Goal: Task Accomplishment & Management: Use online tool/utility

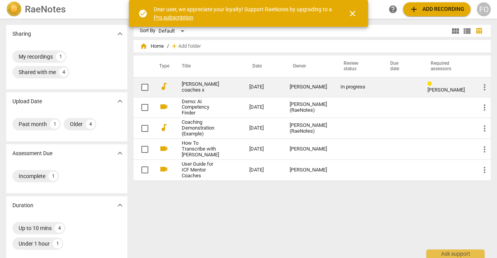
click at [197, 84] on link "[PERSON_NAME] coaches x" at bounding box center [202, 87] width 40 height 12
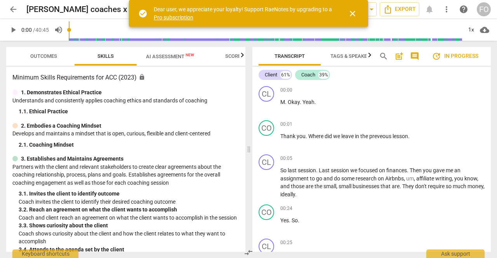
click at [158, 56] on span "AI Assessment New" at bounding box center [170, 57] width 48 height 6
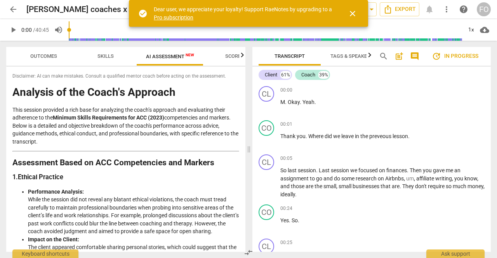
click at [42, 61] on span "Outcomes" at bounding box center [43, 56] width 45 height 10
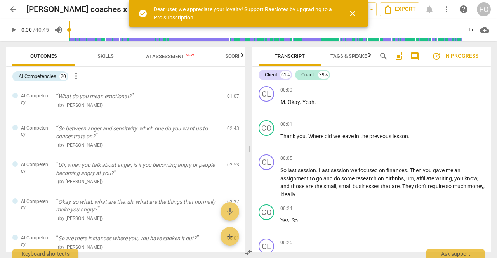
click at [108, 57] on span "Skills" at bounding box center [105, 56] width 16 height 6
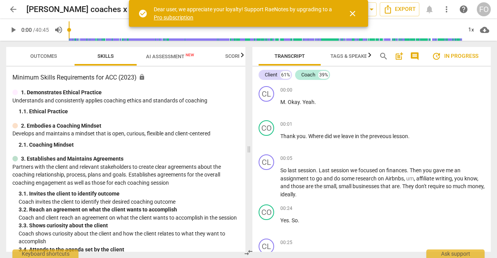
click at [242, 59] on icon "button" at bounding box center [241, 54] width 9 height 9
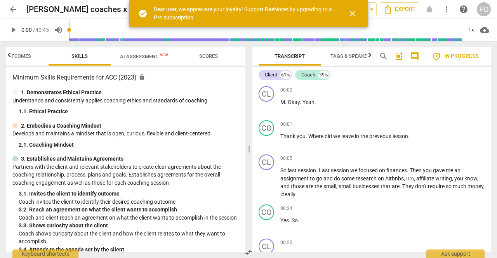
click at [212, 60] on span "Scores" at bounding box center [208, 56] width 37 height 10
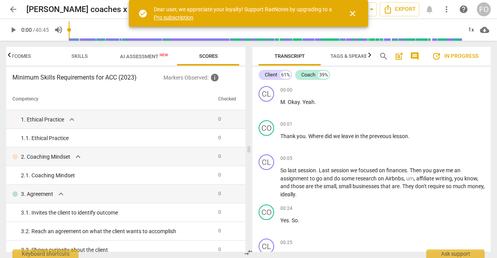
click at [137, 61] on span "AI Assessment New" at bounding box center [144, 56] width 67 height 12
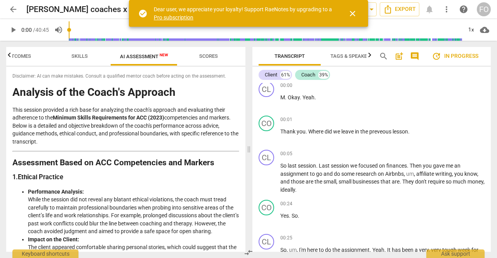
scroll to position [3, 0]
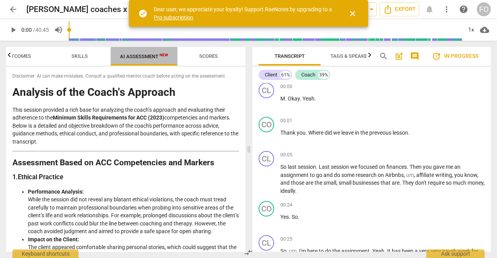
click at [137, 56] on span "AI Assessment New" at bounding box center [144, 57] width 48 height 6
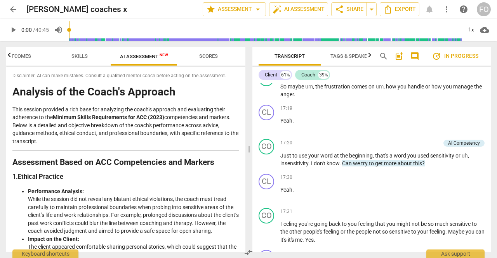
scroll to position [4345, 0]
click at [413, 146] on p "Add competency" at bounding box center [421, 142] width 37 height 7
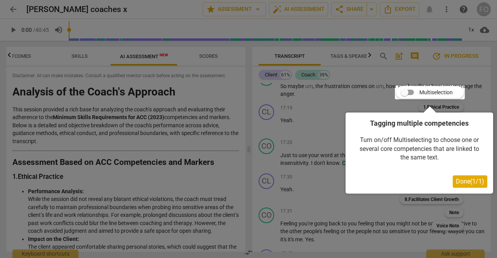
click at [359, 219] on div at bounding box center [248, 129] width 497 height 258
click at [317, 145] on div at bounding box center [248, 129] width 497 height 258
click at [346, 94] on div at bounding box center [248, 129] width 497 height 258
click at [456, 181] on span "Done ( 1 / 1 )" at bounding box center [470, 181] width 28 height 7
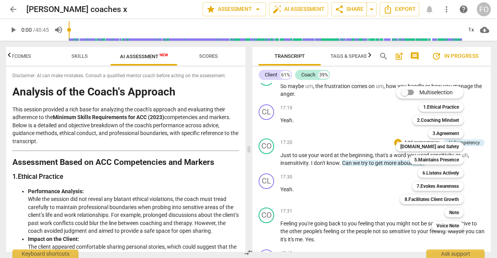
click at [366, 81] on div at bounding box center [248, 129] width 497 height 258
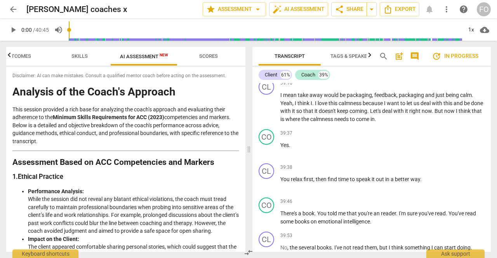
scroll to position [9706, 0]
